Goal: Task Accomplishment & Management: Manage account settings

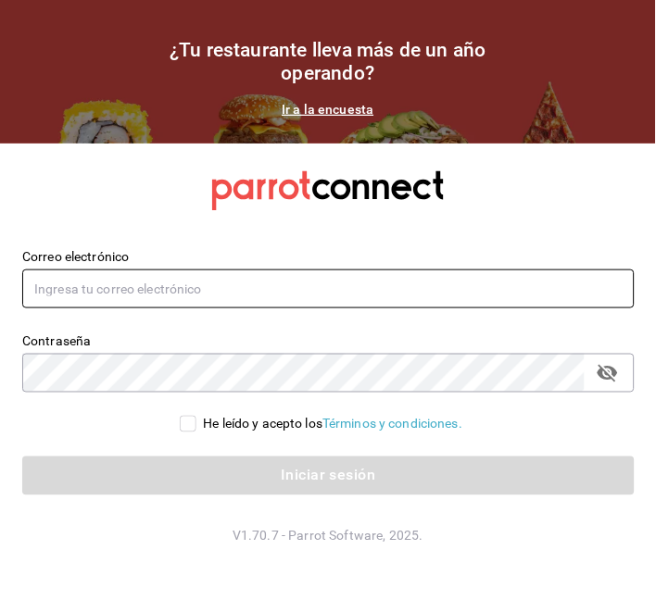
type input "[EMAIL_ADDRESS][DOMAIN_NAME]"
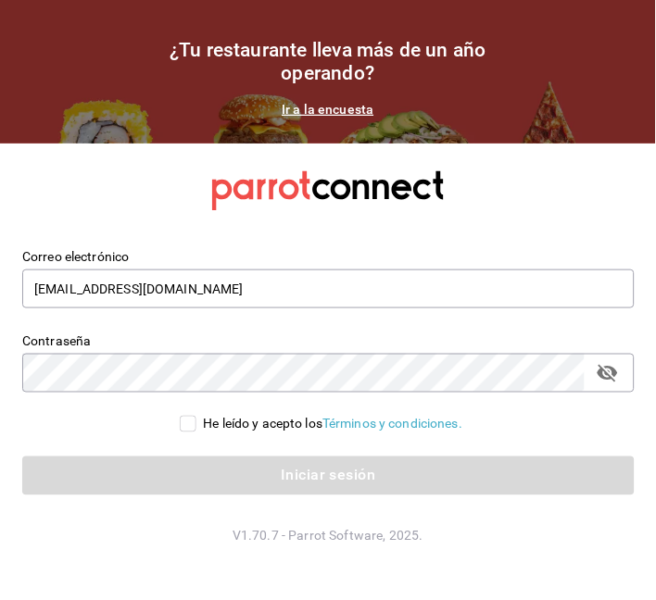
click at [185, 413] on div "He leído y acepto los Términos y condiciones." at bounding box center [317, 414] width 634 height 42
click at [187, 428] on input "He leído y acepto los Términos y condiciones." at bounding box center [188, 424] width 17 height 17
checkbox input "true"
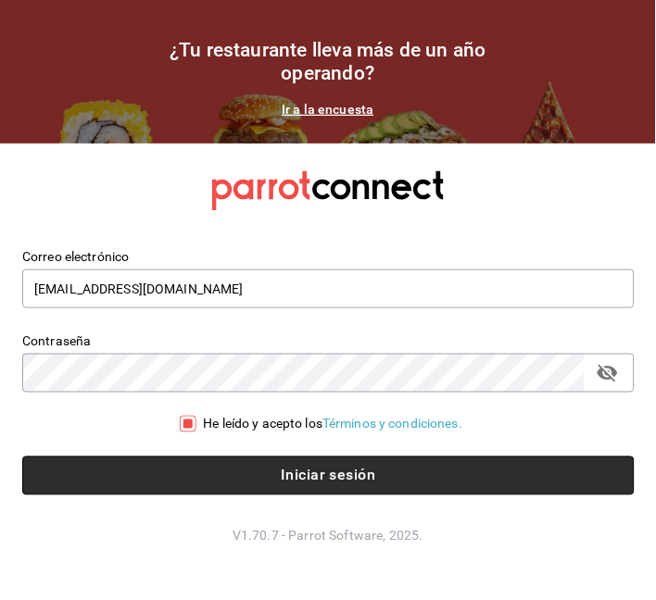
click at [304, 468] on button "Iniciar sesión" at bounding box center [328, 476] width 612 height 39
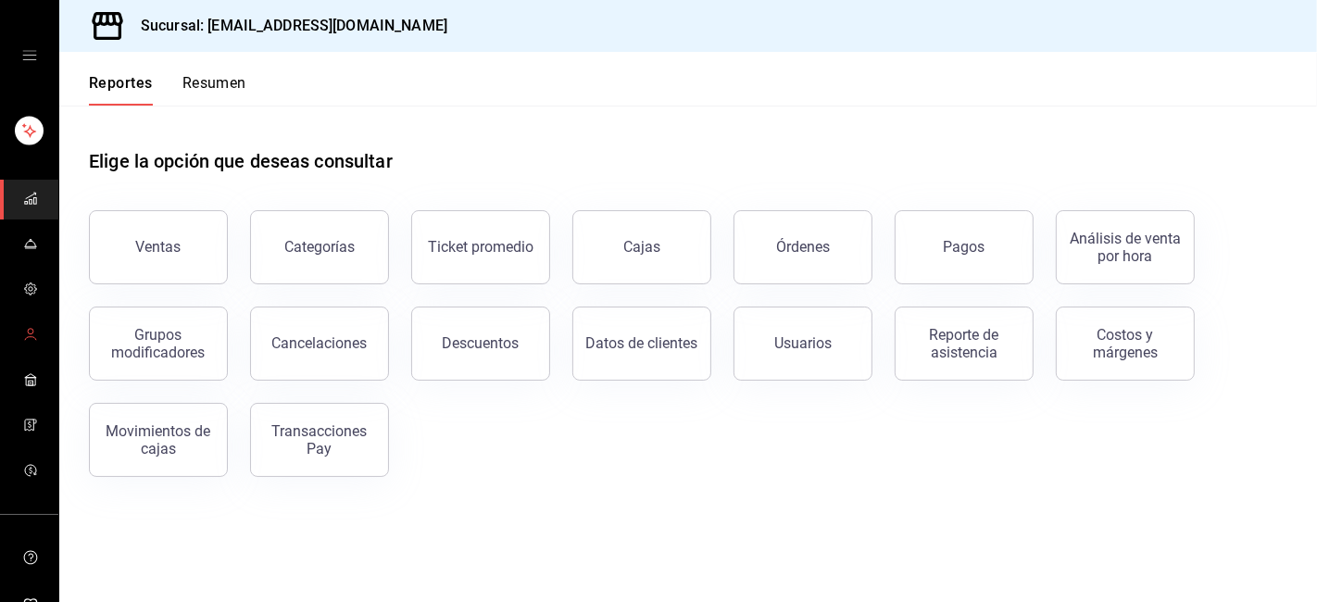
click at [26, 327] on icon "mailbox folders" at bounding box center [30, 334] width 15 height 15
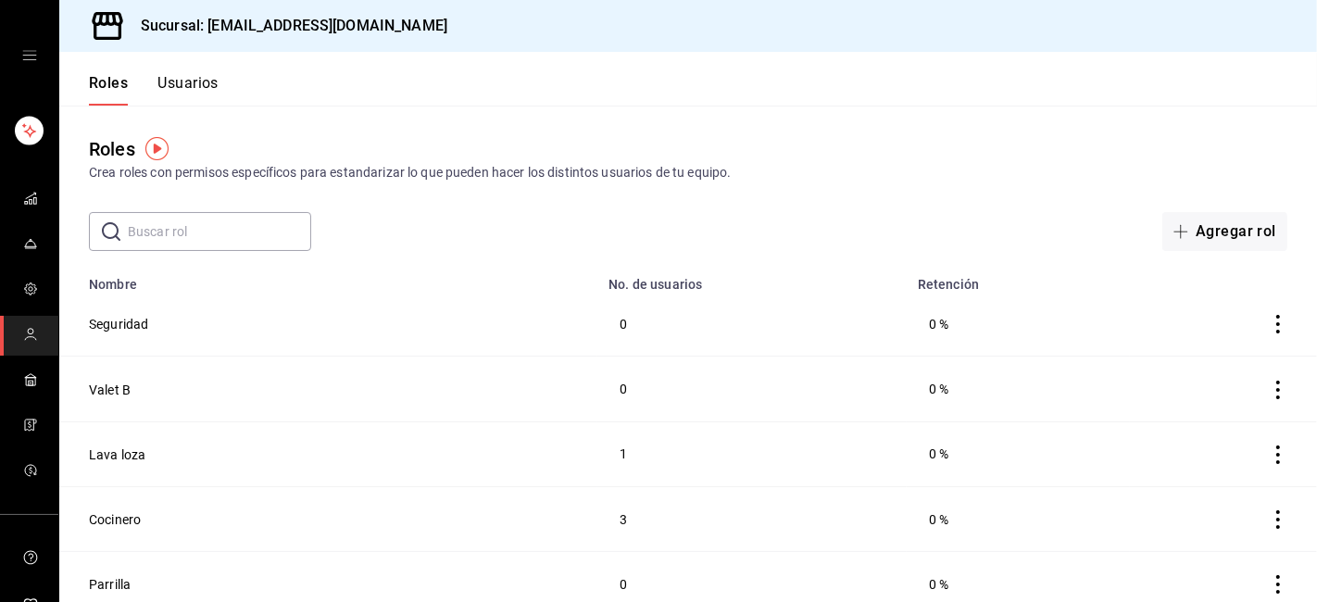
click at [185, 80] on button "Usuarios" at bounding box center [187, 89] width 61 height 31
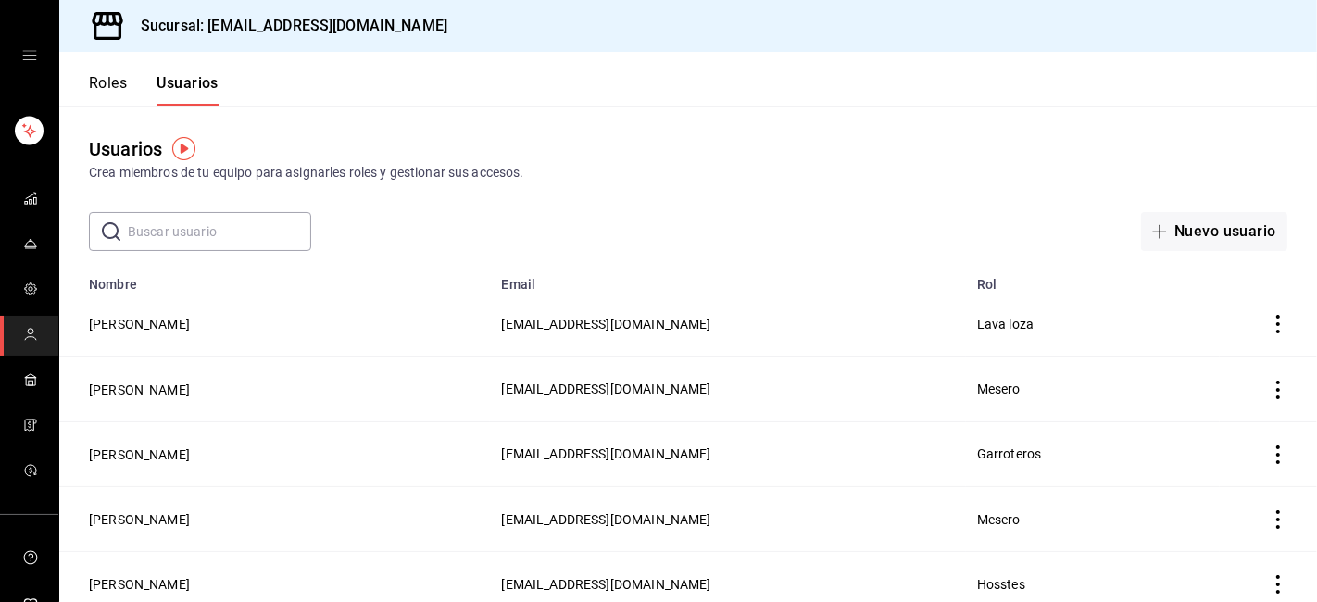
click at [200, 239] on input "text" at bounding box center [219, 231] width 183 height 37
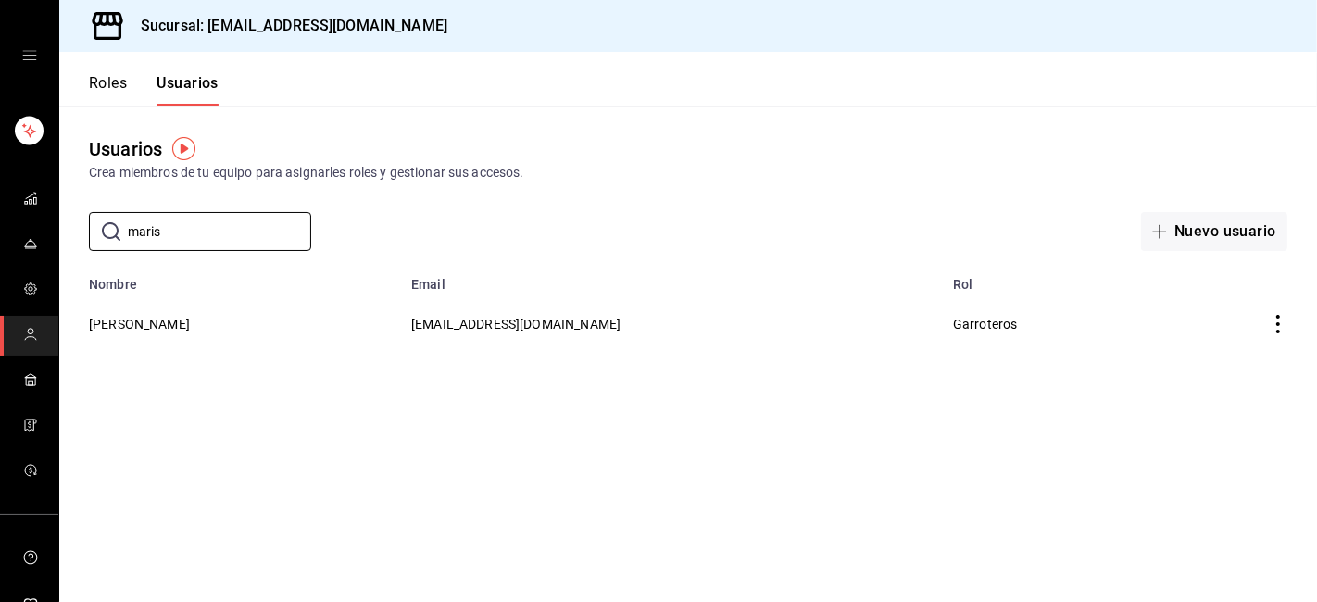
type input "maris"
click at [115, 321] on button "Marisol Nieto" at bounding box center [139, 324] width 101 height 19
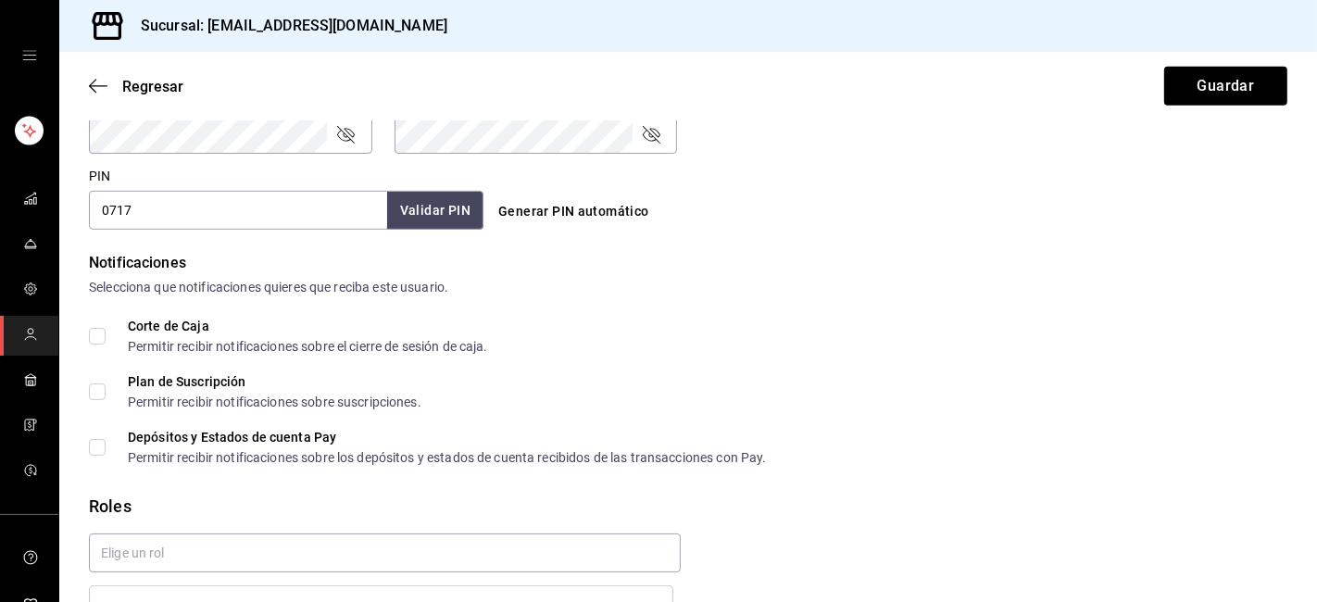
scroll to position [938, 0]
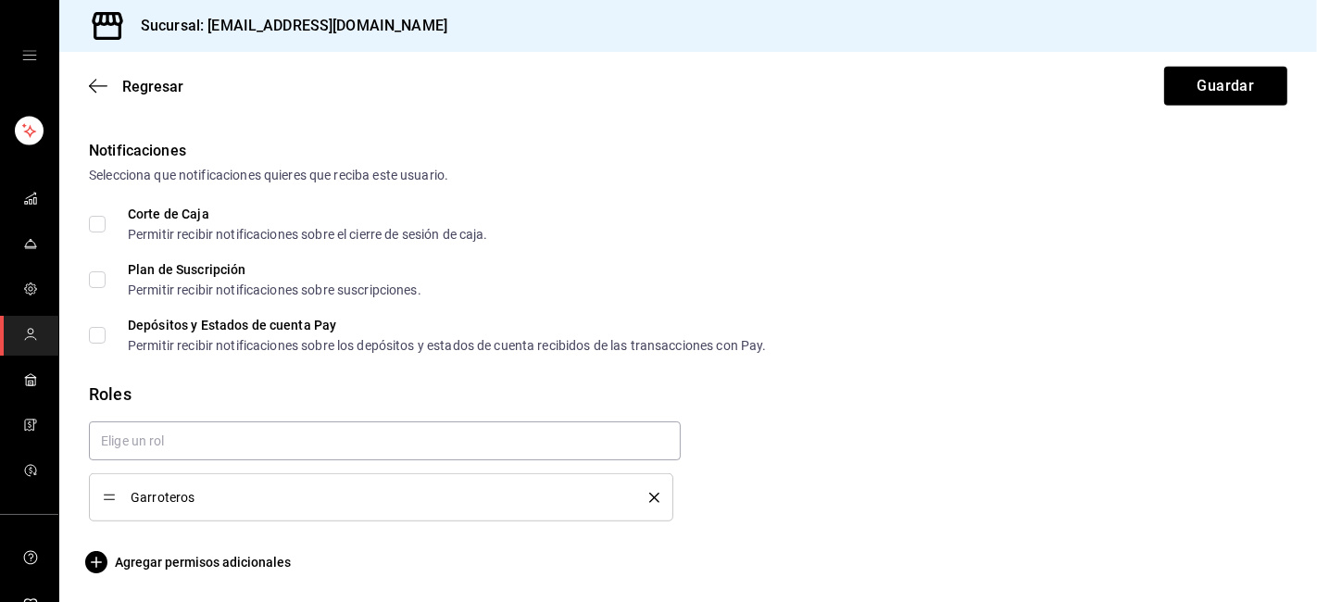
click at [649, 496] on icon "delete" at bounding box center [654, 498] width 10 height 10
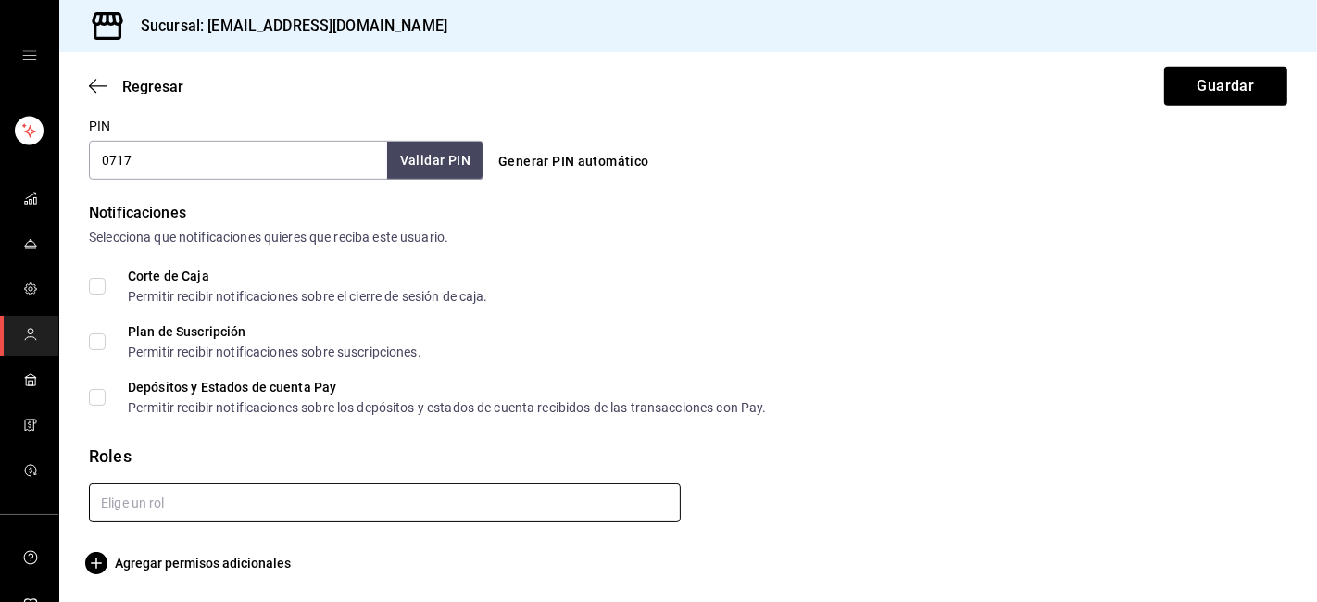
click at [520, 510] on input "text" at bounding box center [385, 502] width 592 height 39
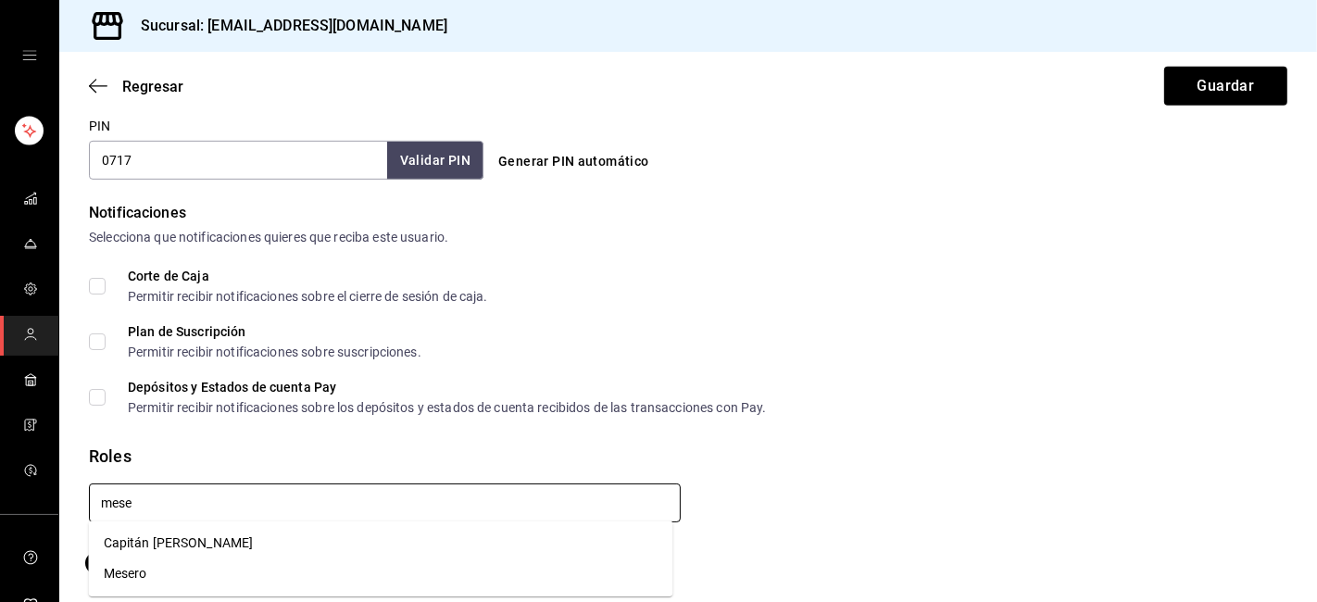
type input "meser"
click at [115, 571] on li "Mesero" at bounding box center [381, 573] width 584 height 31
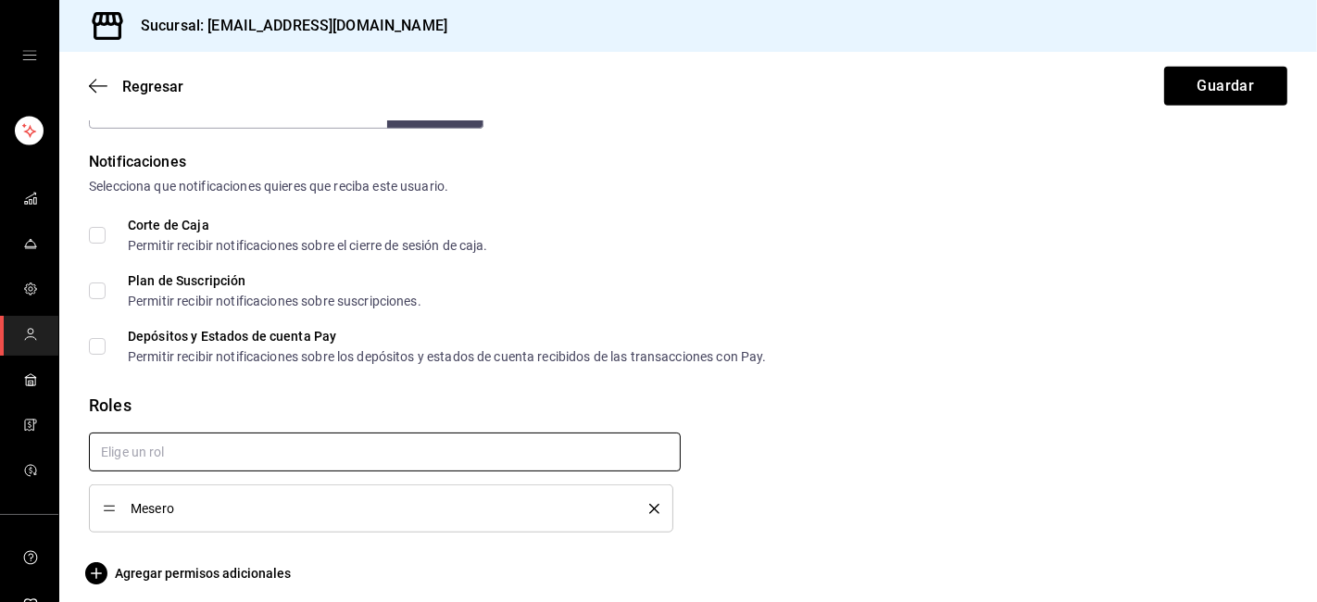
scroll to position [929, 0]
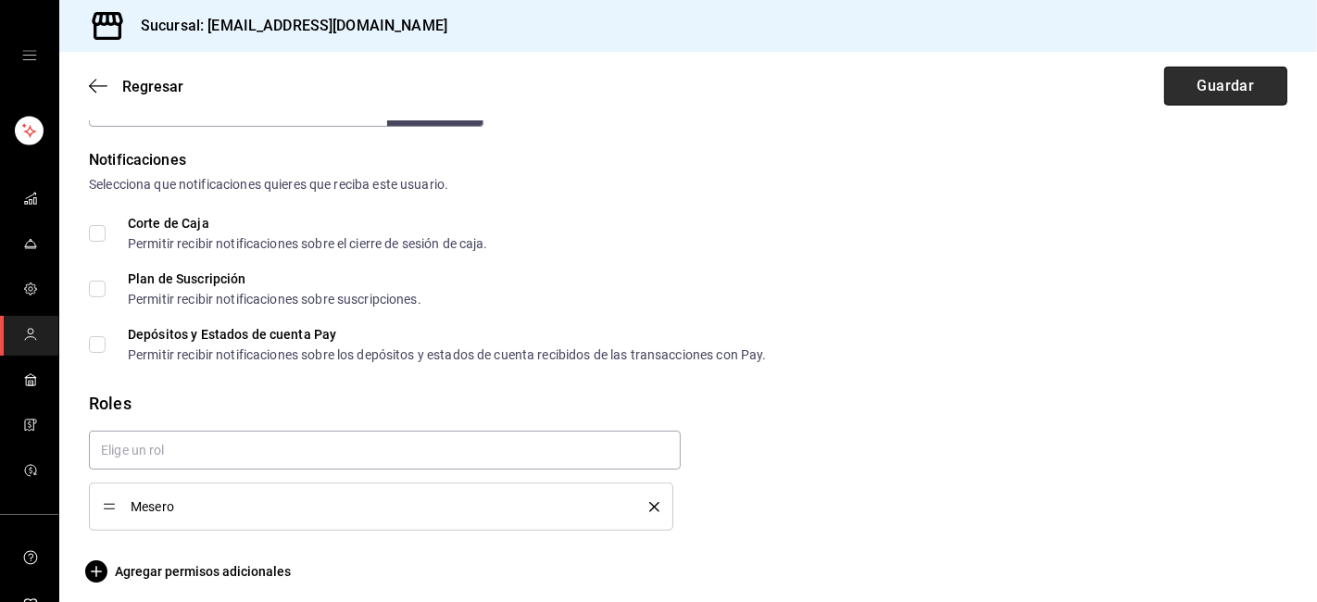
click at [1192, 81] on button "Guardar" at bounding box center [1225, 86] width 123 height 39
